Goal: Feedback & Contribution: Leave review/rating

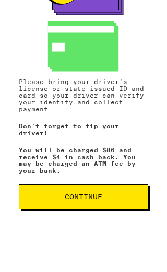
click at [91, 196] on span "Continue" at bounding box center [84, 196] width 38 height 7
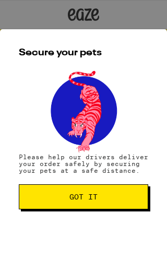
click at [85, 193] on span "Got it" at bounding box center [83, 196] width 28 height 7
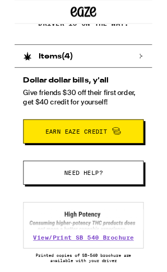
scroll to position [175, 0]
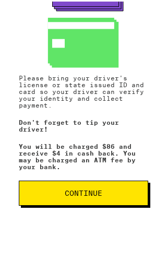
scroll to position [3, 0]
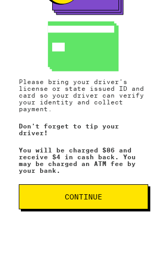
click at [104, 196] on span "Continue" at bounding box center [84, 196] width 112 height 7
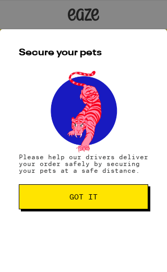
click at [103, 191] on button "Got it" at bounding box center [83, 196] width 129 height 25
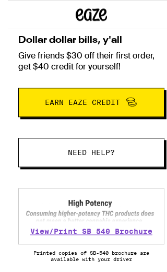
scroll to position [232, 0]
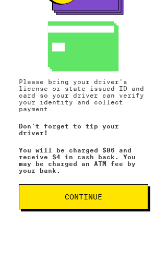
click at [90, 191] on button "Continue" at bounding box center [83, 196] width 129 height 25
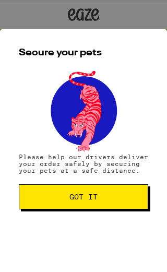
click at [89, 196] on span "Got it" at bounding box center [83, 196] width 28 height 7
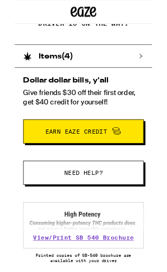
scroll to position [175, 0]
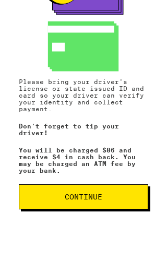
click at [79, 196] on span "Continue" at bounding box center [84, 196] width 38 height 7
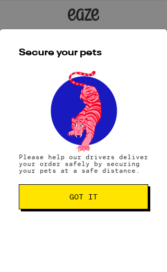
click at [86, 194] on span "Got it" at bounding box center [83, 196] width 28 height 7
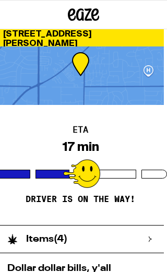
scroll to position [0, 2]
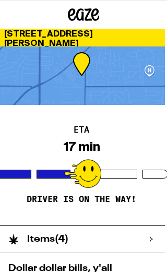
click at [89, 58] on div at bounding box center [81, 75] width 167 height 58
click at [87, 57] on div at bounding box center [81, 75] width 167 height 58
click at [148, 71] on div at bounding box center [81, 75] width 167 height 58
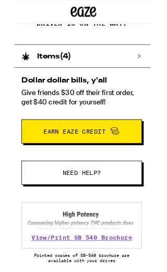
scroll to position [175, 2]
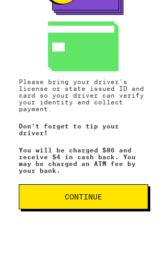
click at [90, 193] on span "Continue" at bounding box center [84, 196] width 38 height 7
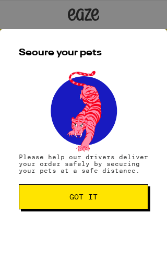
click at [89, 191] on button "Got it" at bounding box center [83, 196] width 129 height 25
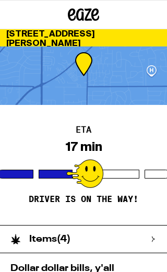
scroll to position [0, 3]
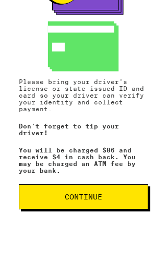
click at [91, 206] on button "Continue" at bounding box center [83, 196] width 129 height 25
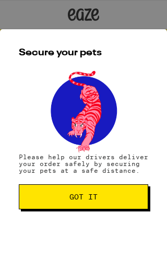
click at [91, 202] on button "Got it" at bounding box center [83, 196] width 129 height 25
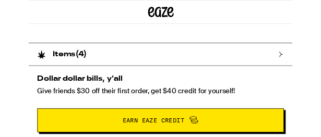
scroll to position [173, 0]
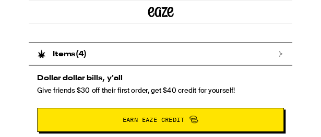
click at [166, 104] on div "Dollar dollar bills, y'all Give friends $30 off their first order, get $40 cred…" at bounding box center [160, 125] width 321 height 91
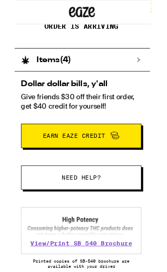
scroll to position [167, 1]
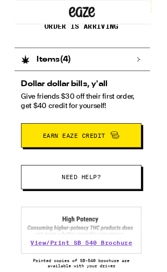
click at [8, 107] on div "Dollar dollar bills, y'all Give friends $30 off their first order, get $40 cred…" at bounding box center [81, 137] width 165 height 102
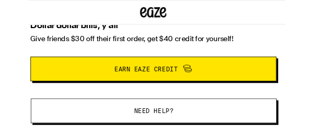
scroll to position [237, 0]
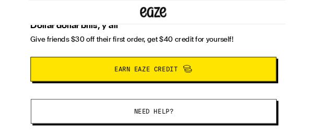
click at [147, 23] on icon at bounding box center [155, 14] width 31 height 19
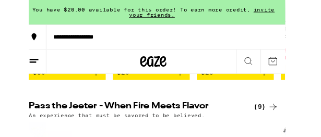
click at [162, 57] on button "**********" at bounding box center [156, 43] width 312 height 29
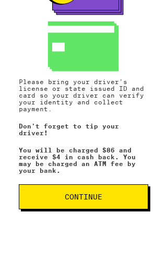
click at [92, 198] on span "Continue" at bounding box center [84, 196] width 38 height 7
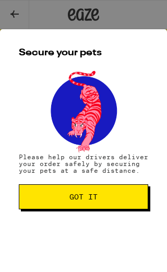
click at [103, 197] on span "Got it" at bounding box center [84, 196] width 112 height 7
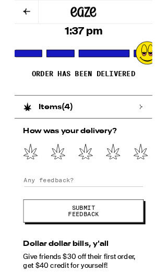
scroll to position [109, 0]
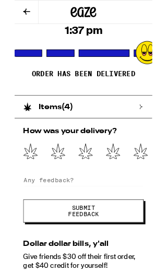
click at [152, 185] on icon at bounding box center [153, 183] width 18 height 19
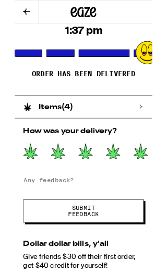
click at [97, 261] on span "Submit Feedback" at bounding box center [84, 255] width 62 height 15
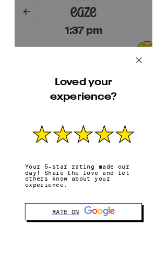
click at [155, 81] on icon at bounding box center [151, 73] width 16 height 16
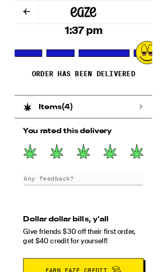
click at [20, 14] on icon at bounding box center [14, 14] width 13 height 13
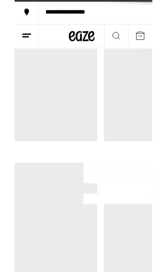
scroll to position [17, 0]
